Goal: Communication & Community: Answer question/provide support

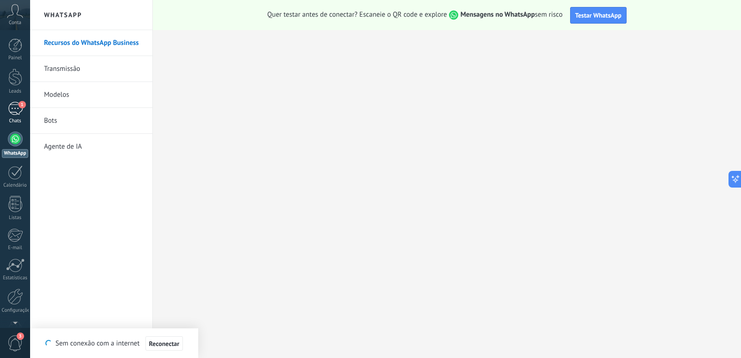
click at [20, 107] on span "1" at bounding box center [22, 104] width 7 height 7
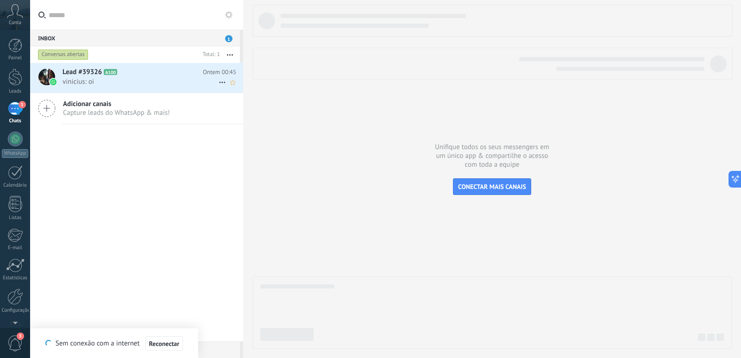
click at [142, 86] on div "Lead #39326 A100 Ontem 00:45 vinicius: oi" at bounding box center [152, 77] width 181 height 29
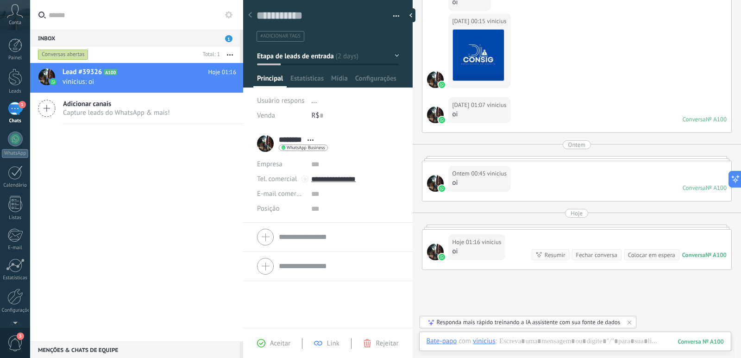
scroll to position [158, 0]
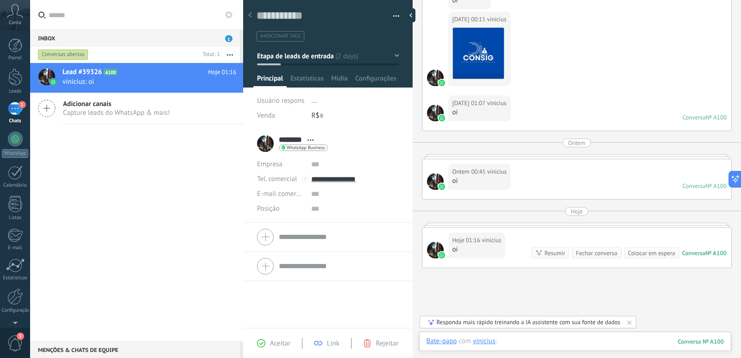
click at [562, 340] on div at bounding box center [575, 351] width 298 height 28
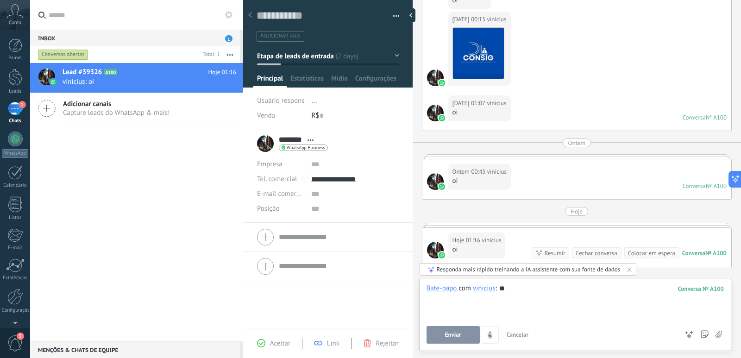
click at [464, 329] on button "Enviar" at bounding box center [452, 335] width 53 height 18
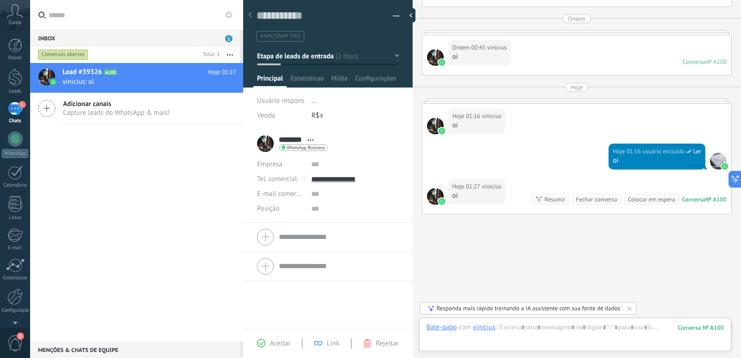
scroll to position [300, 0]
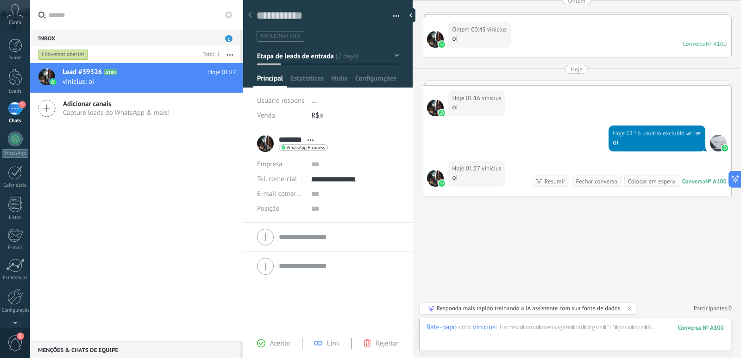
click at [15, 18] on icon at bounding box center [15, 11] width 16 height 14
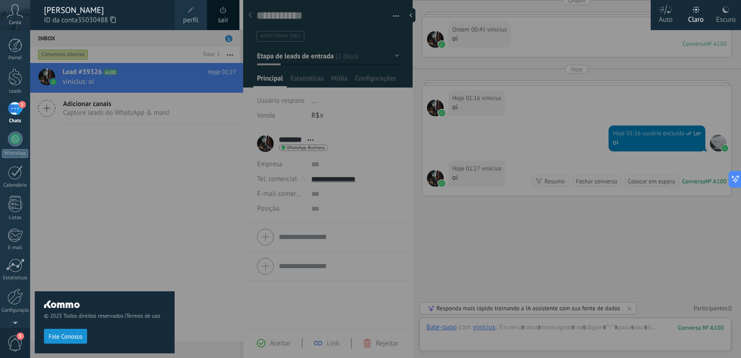
click at [222, 19] on link "sair" at bounding box center [223, 20] width 11 height 10
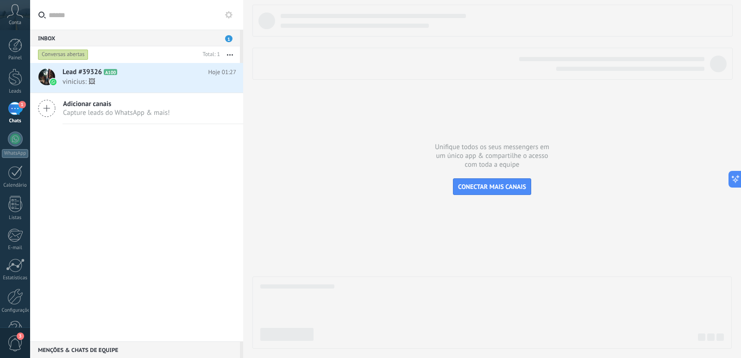
click at [413, 341] on div at bounding box center [491, 312] width 479 height 72
click at [12, 2] on div "Conta" at bounding box center [15, 15] width 30 height 30
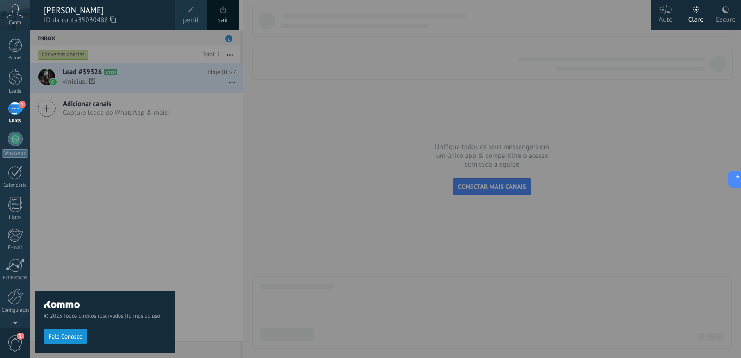
click at [12, 2] on div "Conta" at bounding box center [15, 15] width 30 height 30
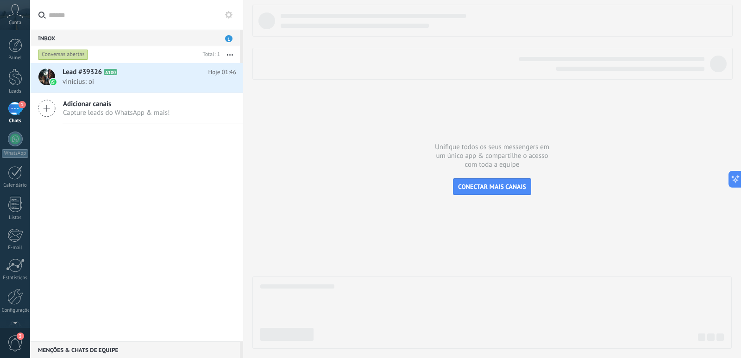
click at [9, 19] on div "Conta" at bounding box center [15, 15] width 30 height 30
